Goal: Find specific page/section: Find specific page/section

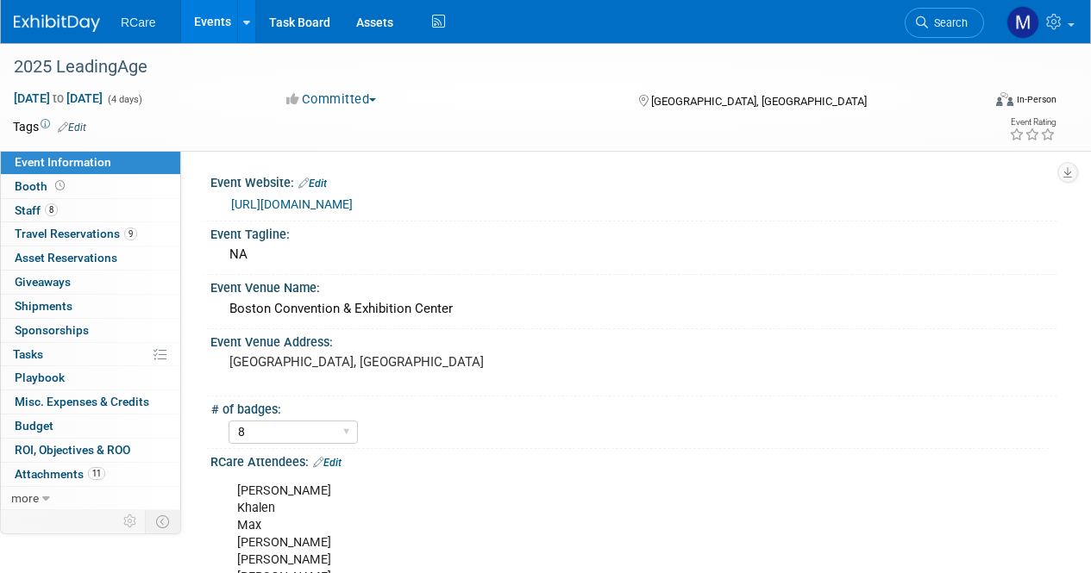
select select "8"
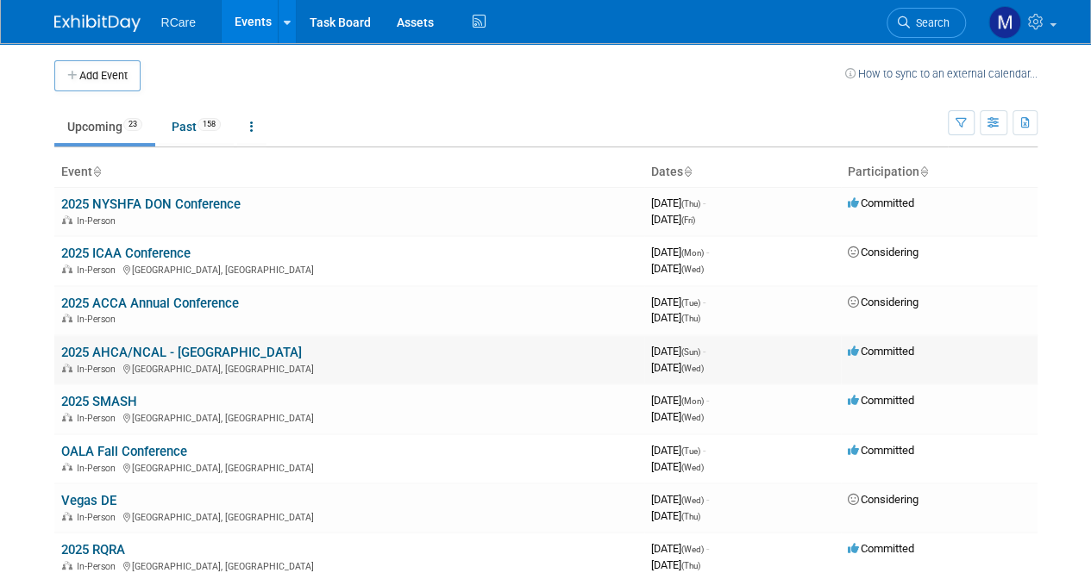
click at [193, 348] on link "2025 AHCA/NCAL - [GEOGRAPHIC_DATA]" at bounding box center [181, 353] width 241 height 16
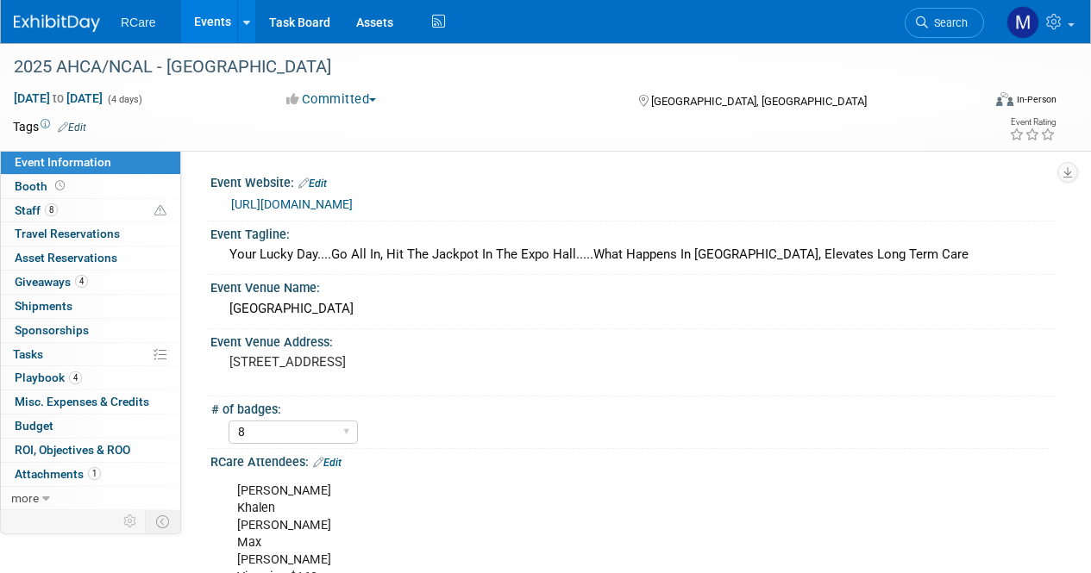
select select "8"
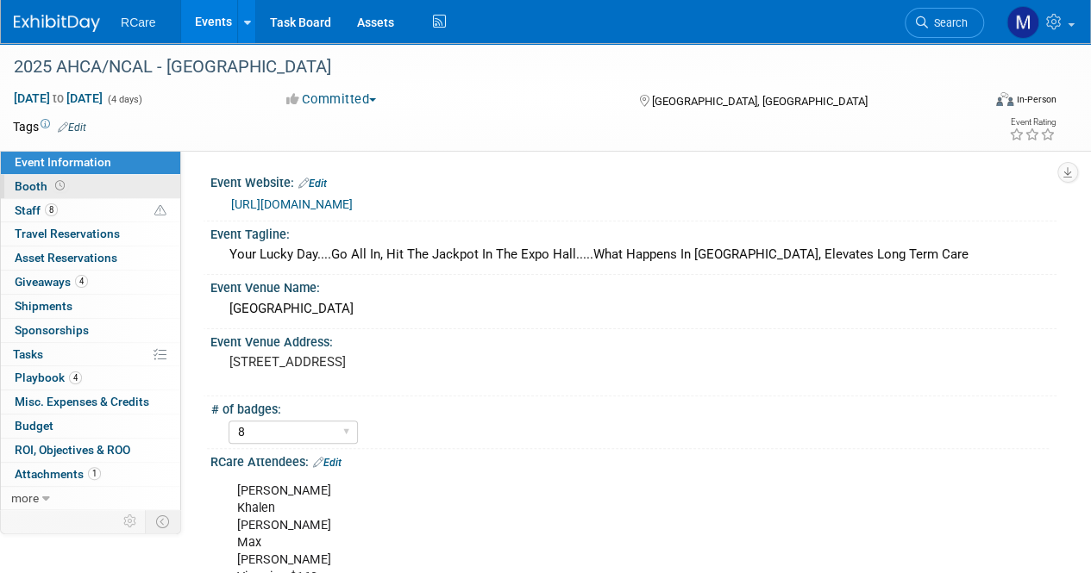
click at [82, 191] on link "Booth" at bounding box center [90, 186] width 179 height 23
